Goal: Information Seeking & Learning: Learn about a topic

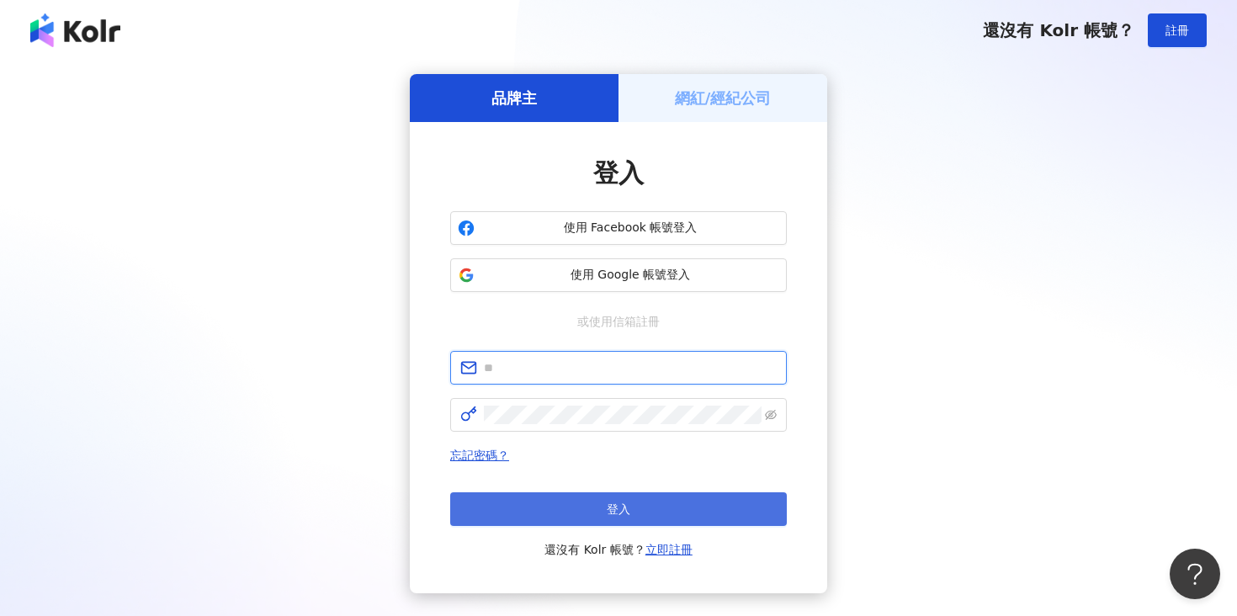
type input "**********"
click at [595, 496] on button "登入" at bounding box center [618, 509] width 337 height 34
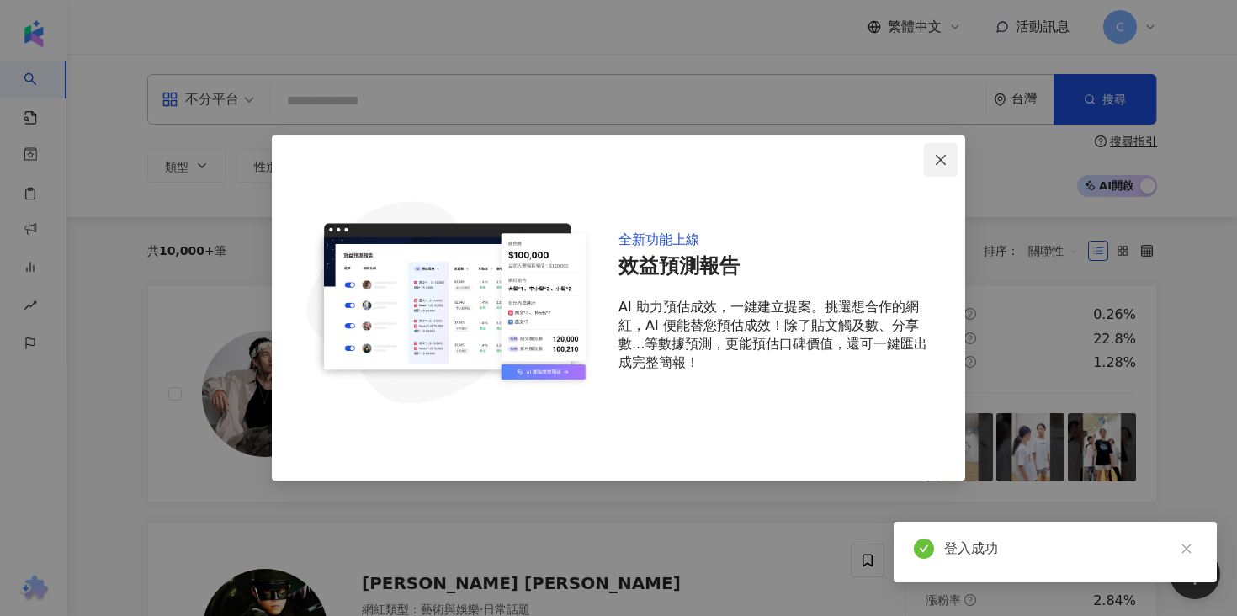
click at [936, 159] on icon "close" at bounding box center [940, 159] width 13 height 13
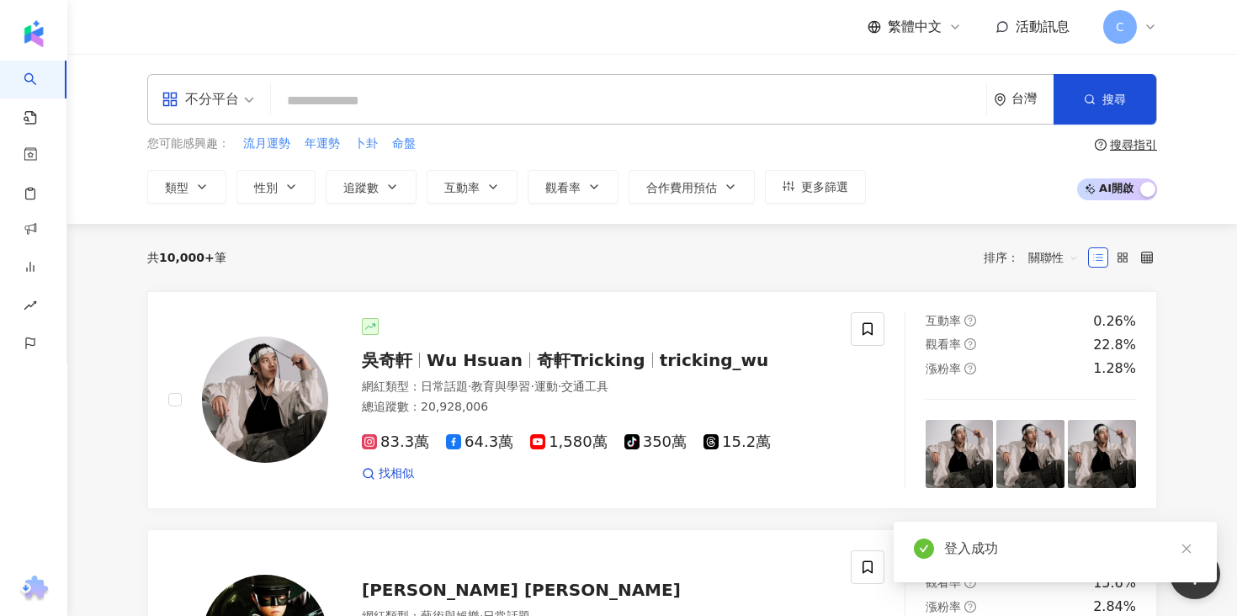
click at [661, 102] on input "search" at bounding box center [629, 101] width 702 height 32
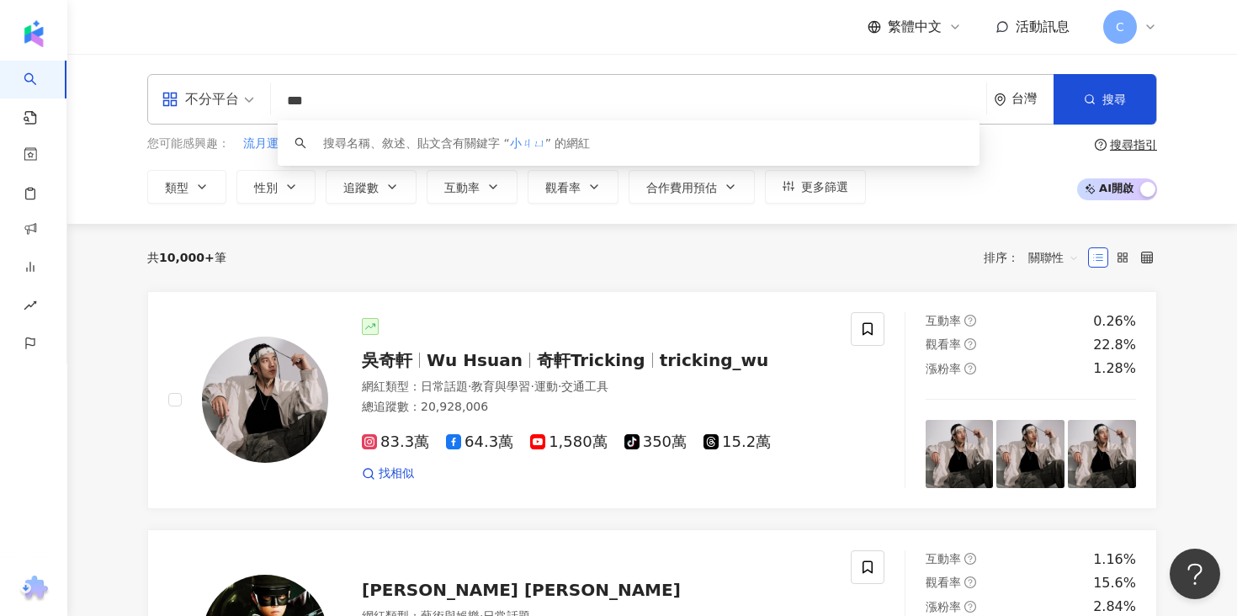
type input "**"
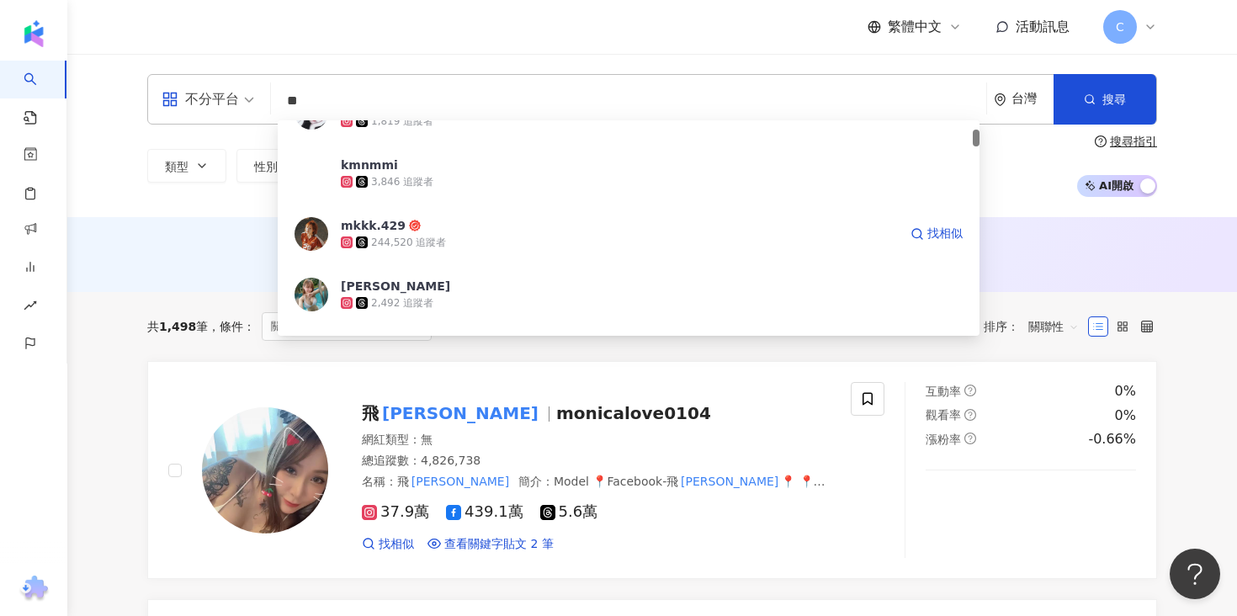
scroll to position [199, 0]
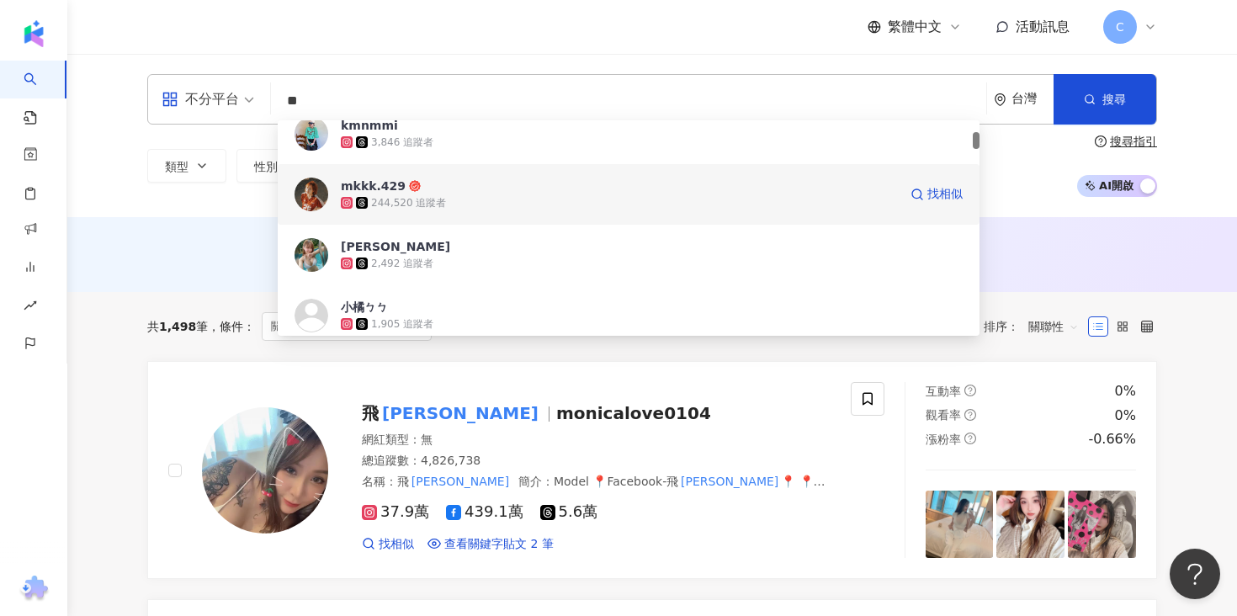
click at [404, 205] on div "244,520 追蹤者" at bounding box center [408, 203] width 75 height 14
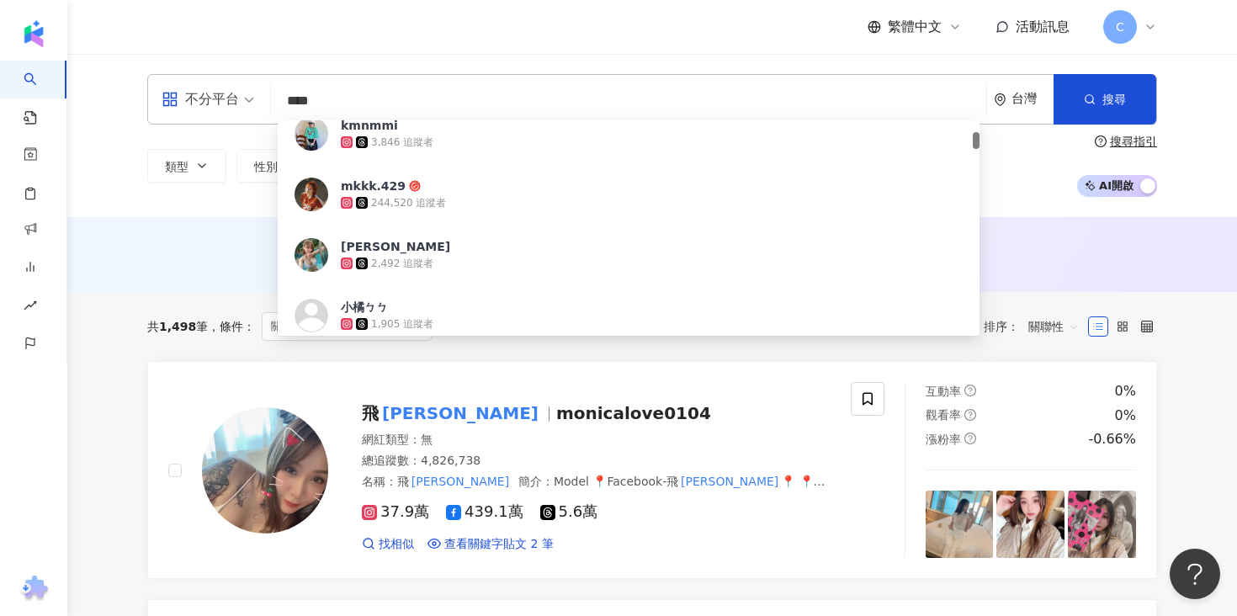
type input "***"
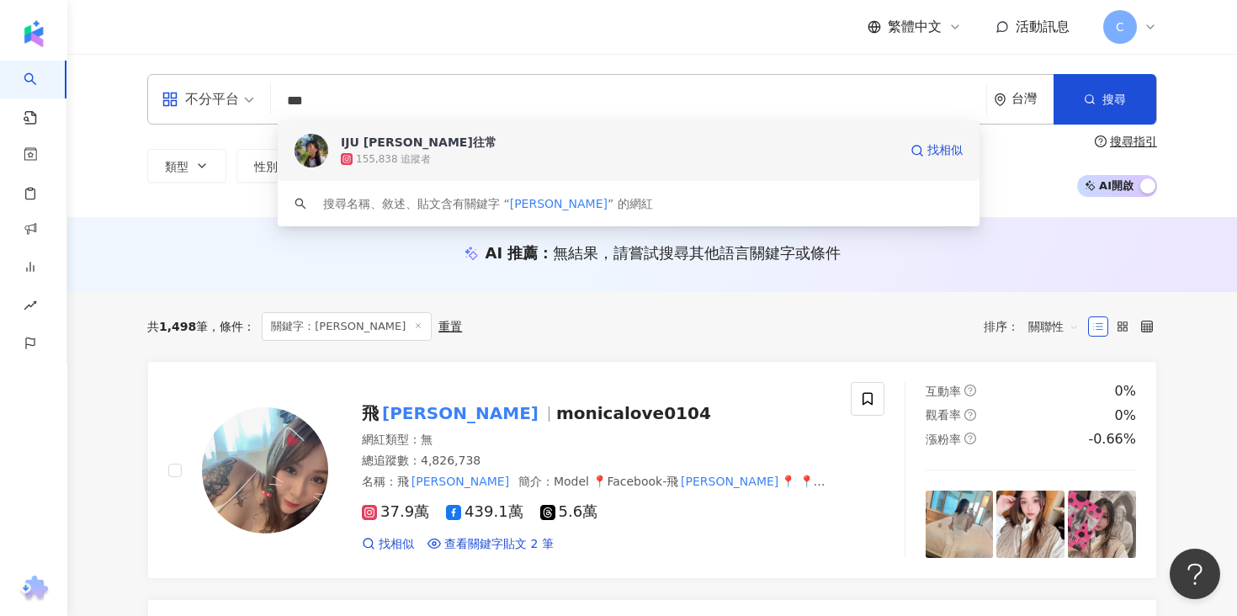
click at [464, 151] on div "155,838 追蹤者" at bounding box center [619, 159] width 557 height 17
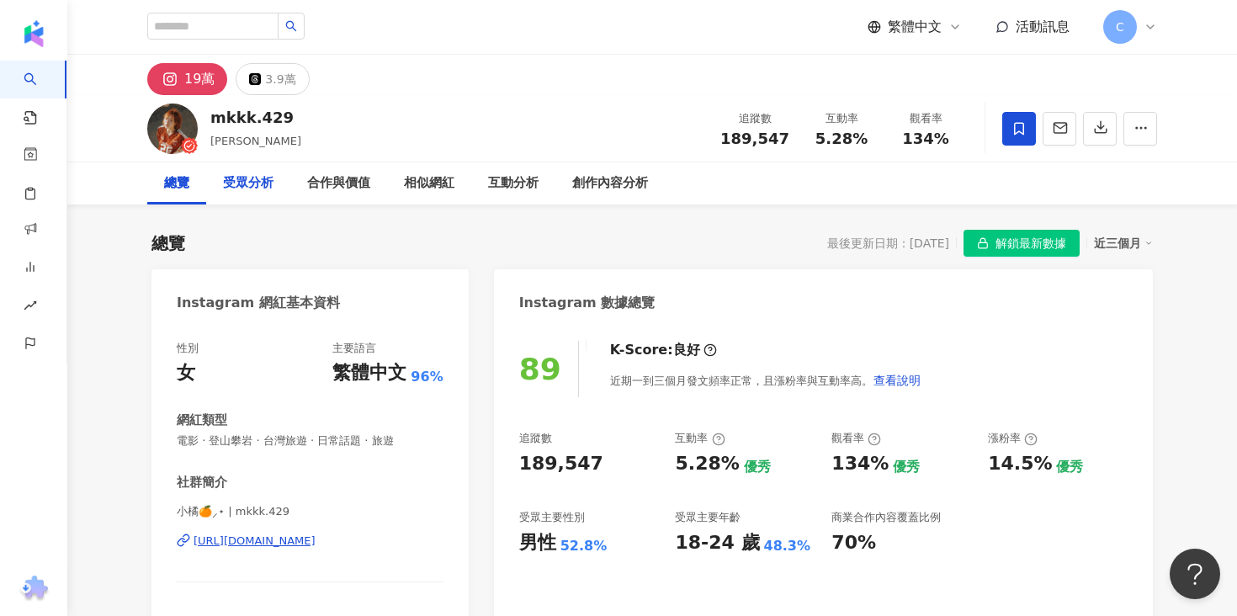
click at [254, 179] on div "受眾分析" at bounding box center [248, 183] width 50 height 20
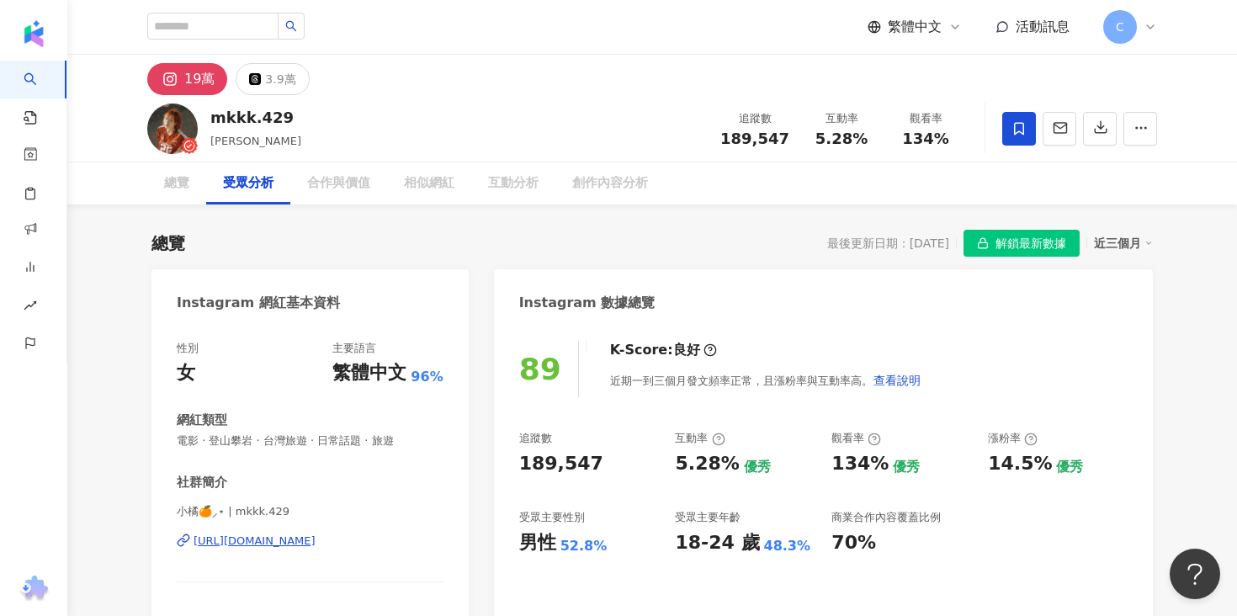
scroll to position [1440, 0]
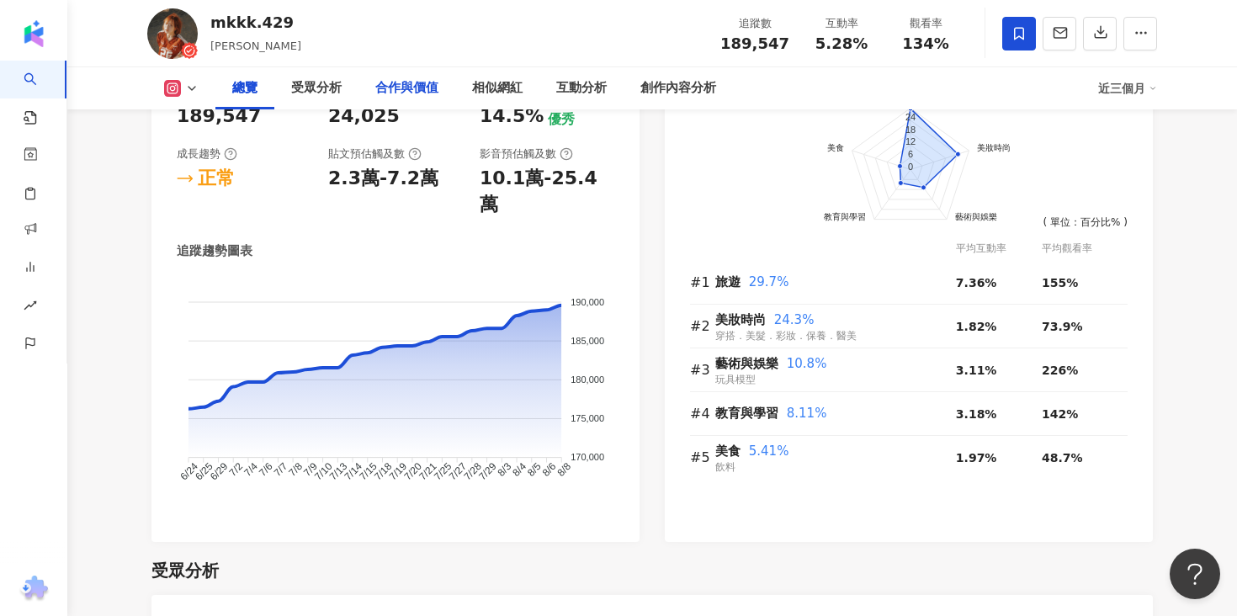
click at [401, 92] on div "合作與價值" at bounding box center [406, 88] width 63 height 20
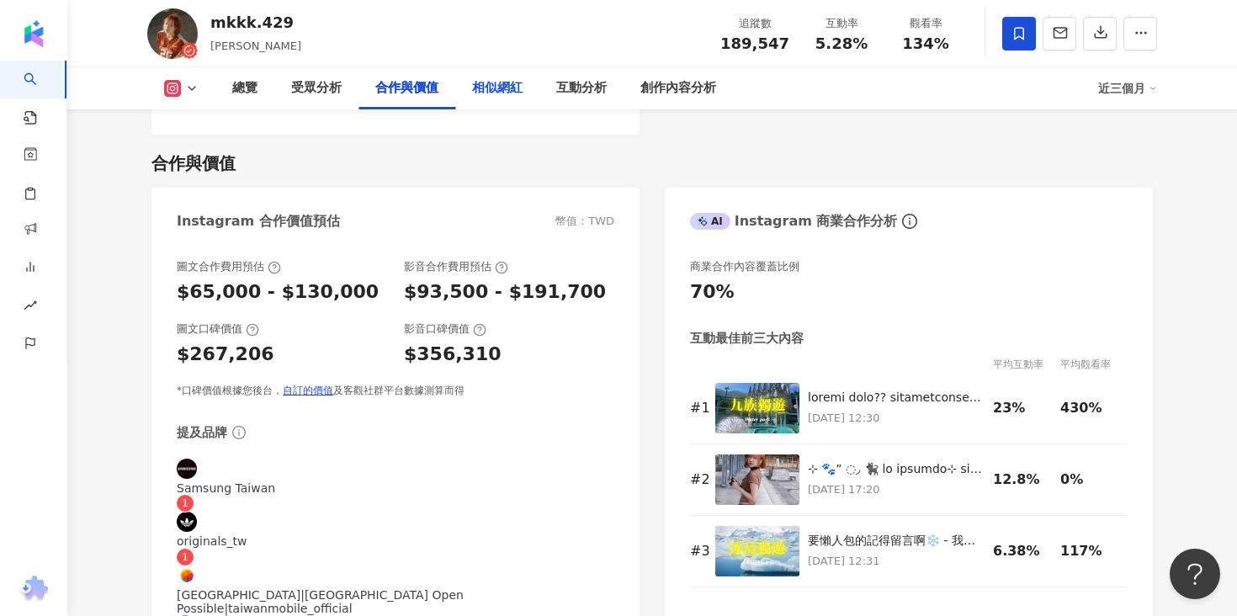
click at [504, 70] on div "相似網紅" at bounding box center [497, 88] width 84 height 42
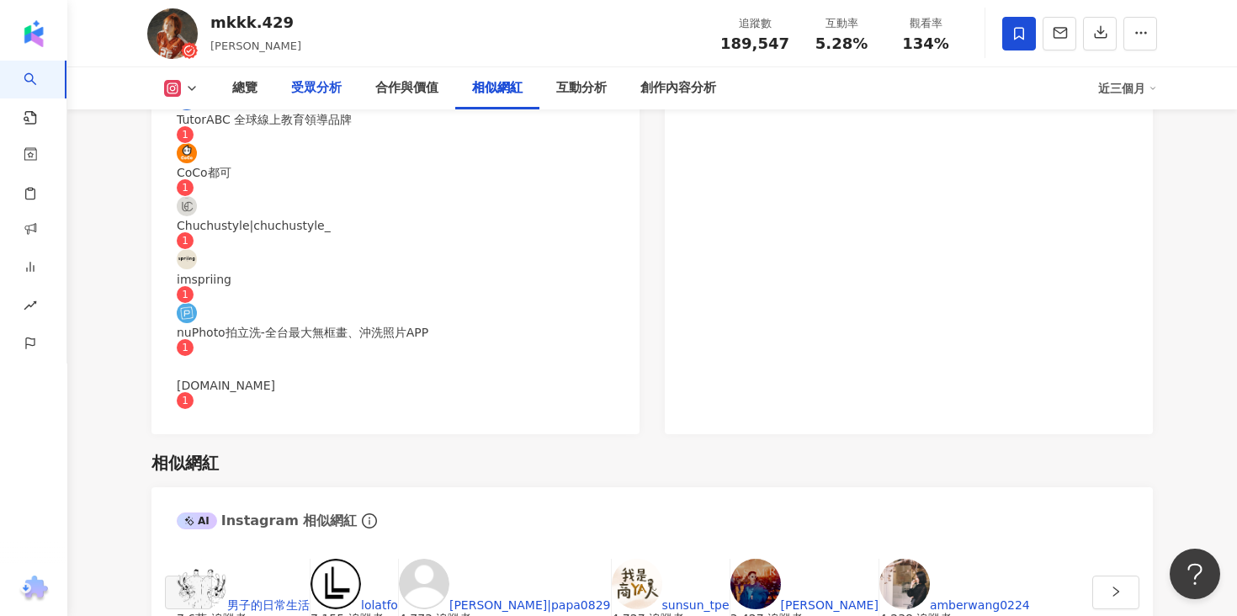
click at [276, 85] on div "受眾分析" at bounding box center [316, 88] width 84 height 42
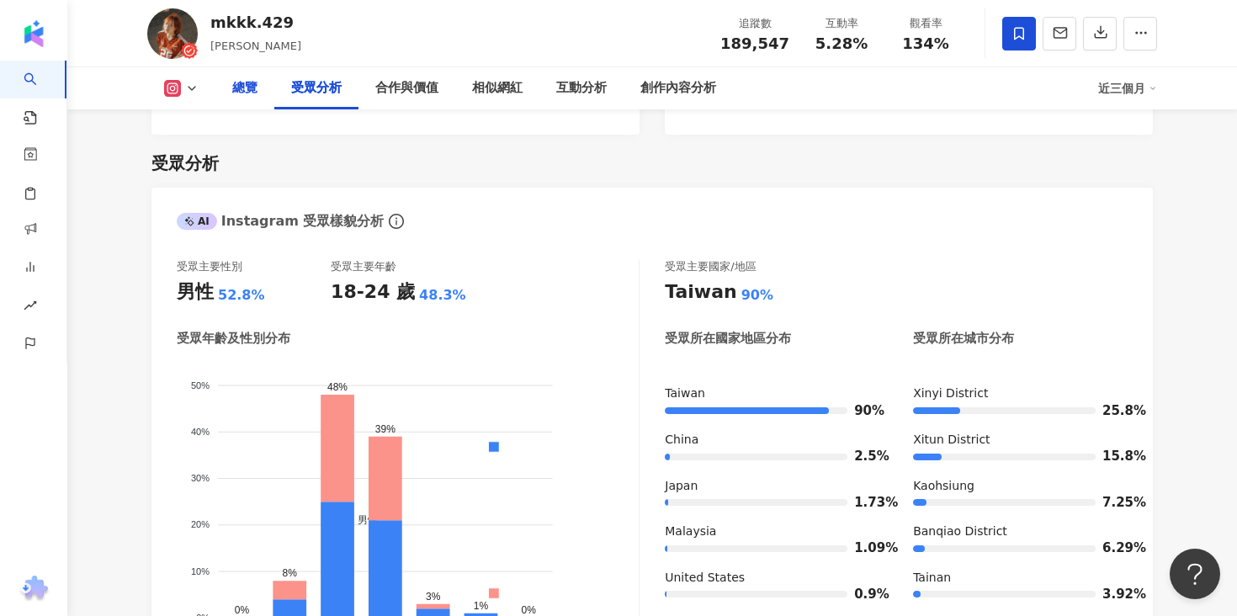
click at [259, 86] on div "總覽" at bounding box center [244, 88] width 59 height 42
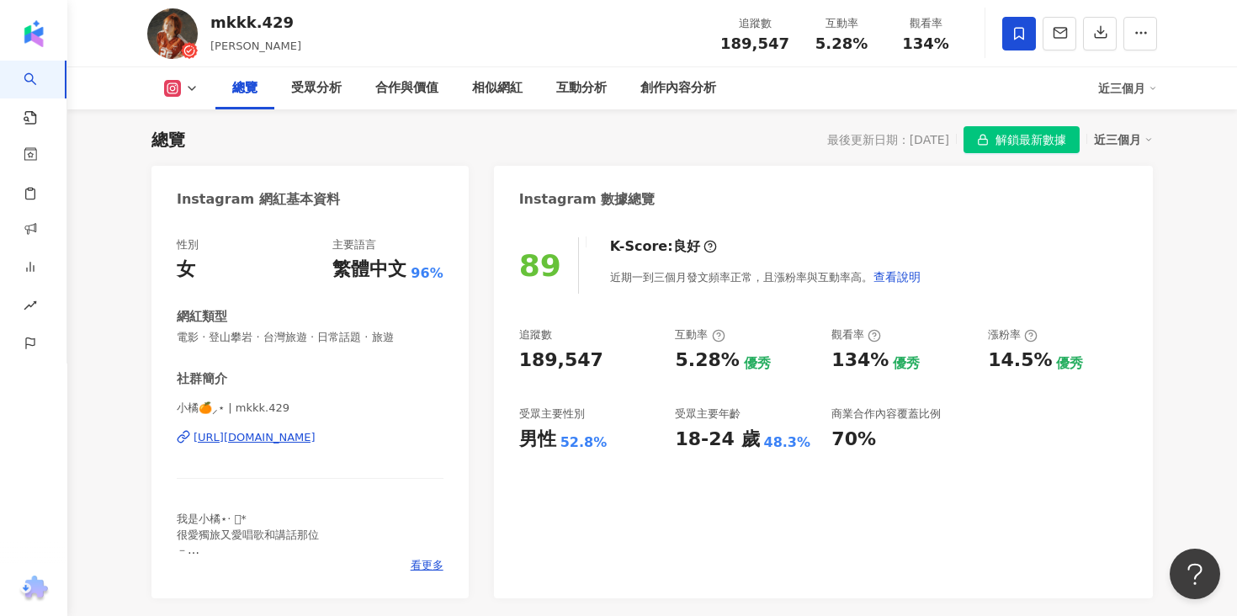
scroll to position [585, 0]
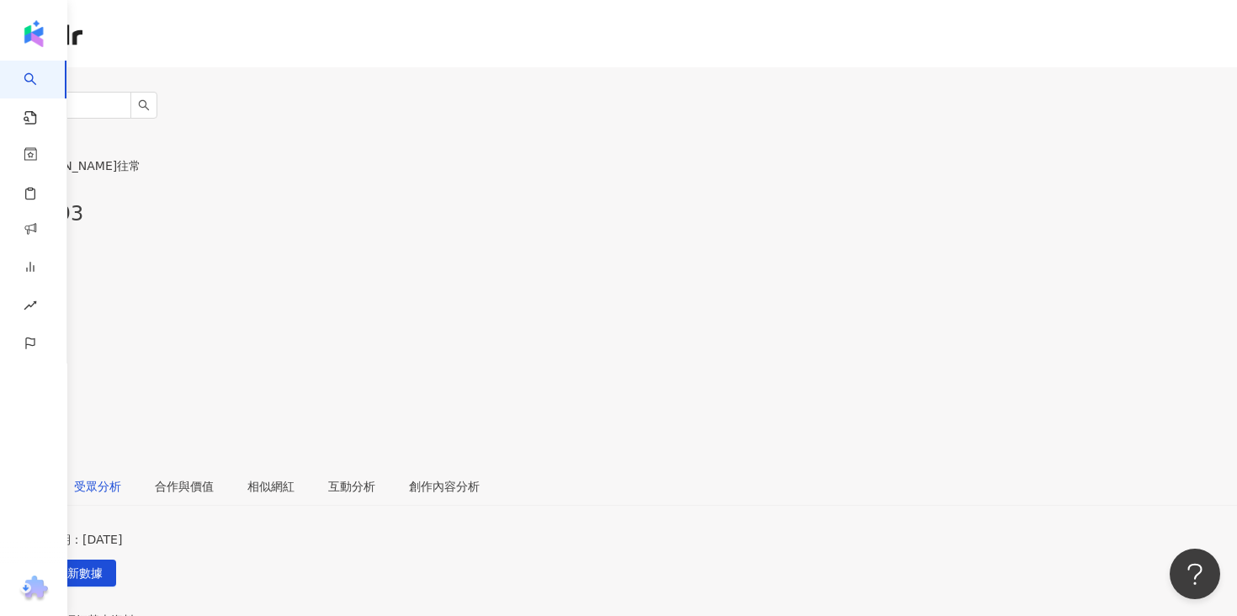
click at [121, 477] on div "受眾分析" at bounding box center [97, 486] width 47 height 19
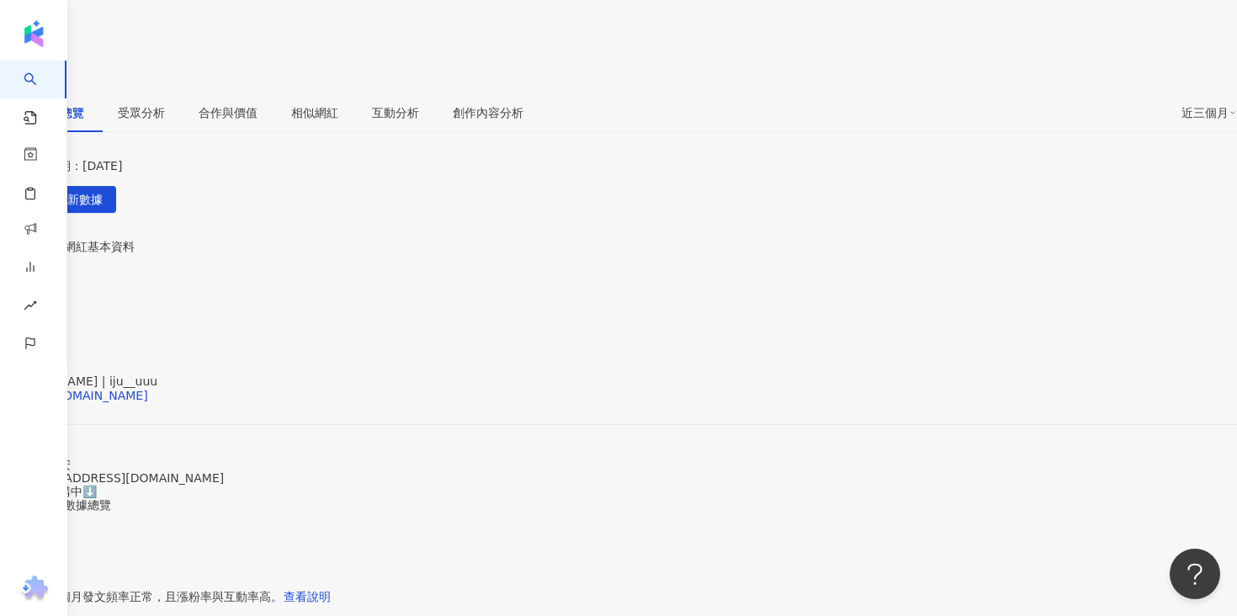
scroll to position [585, 0]
